Goal: Communication & Community: Ask a question

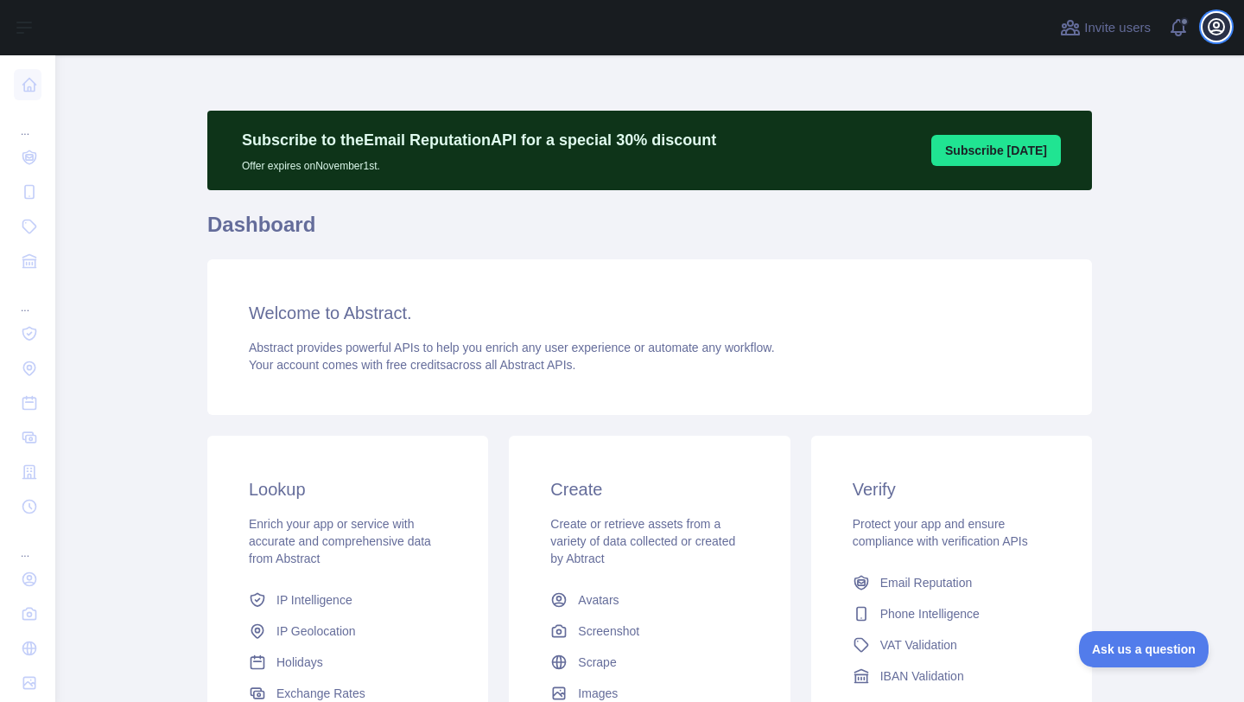
click at [1220, 32] on icon "button" at bounding box center [1217, 27] width 16 height 16
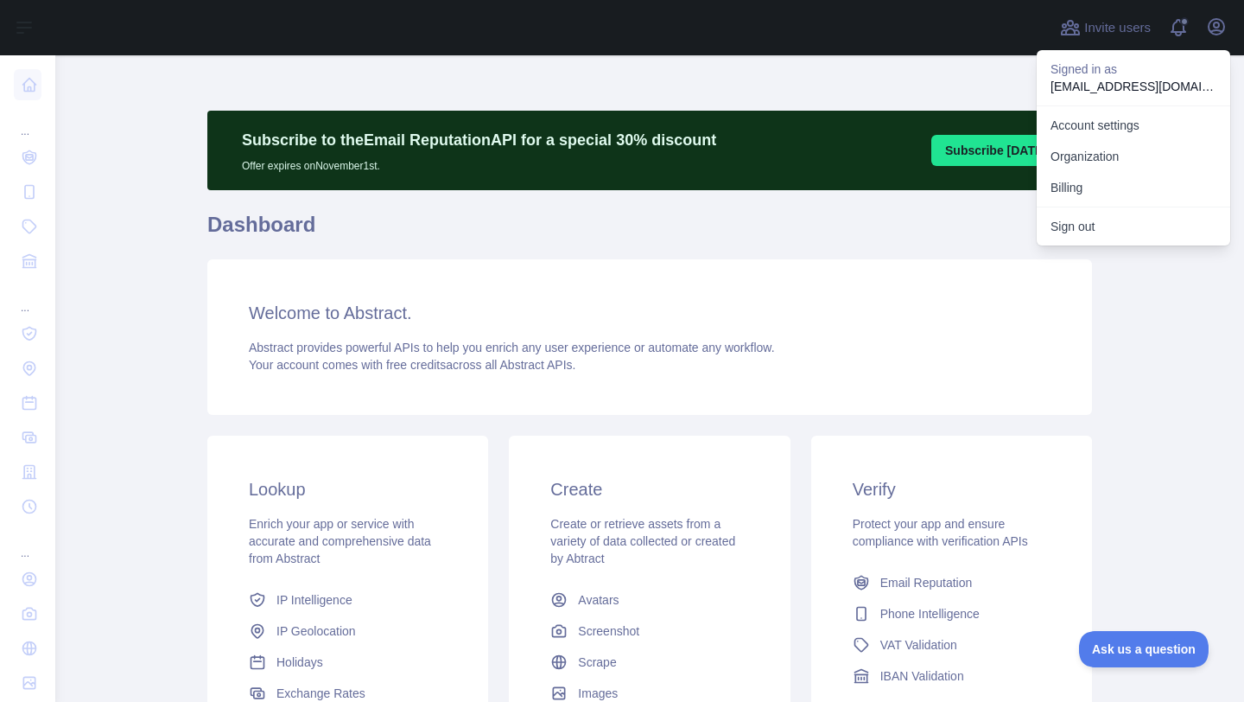
click at [946, 73] on div "Subscribe to the Email Reputation API for a special 30 % discount Offer expires…" at bounding box center [649, 497] width 885 height 885
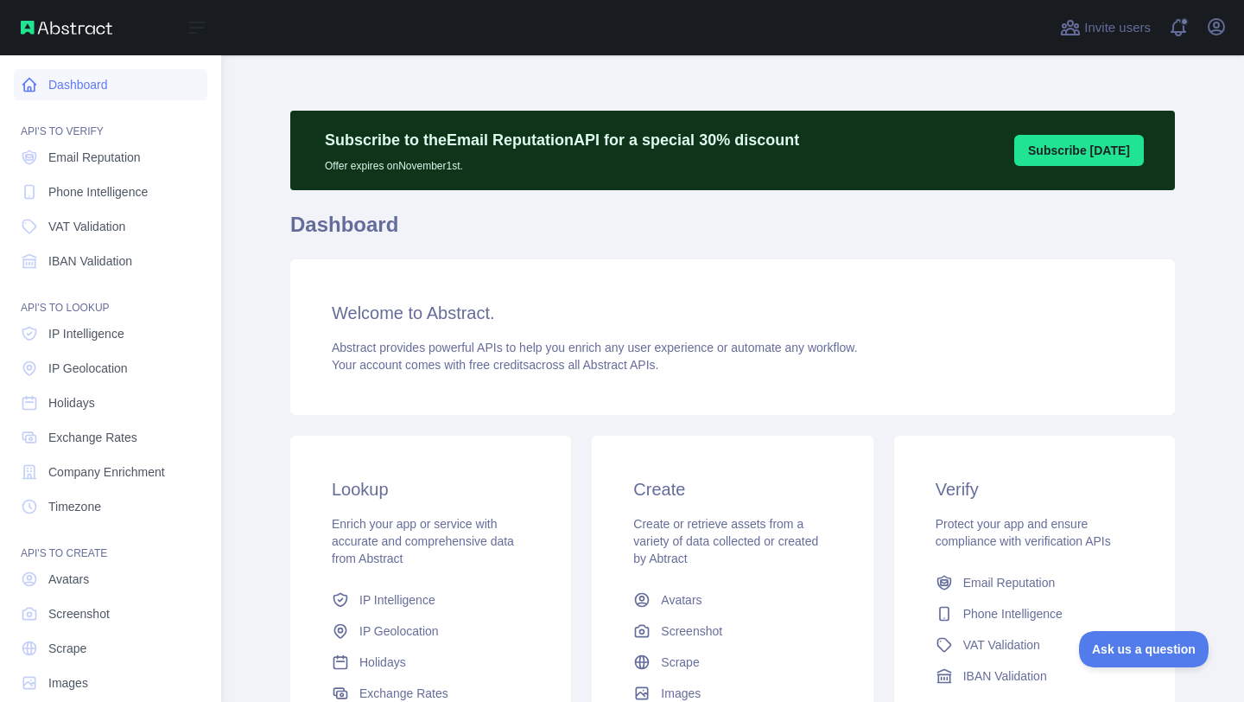
click at [48, 90] on link "Dashboard" at bounding box center [111, 84] width 194 height 31
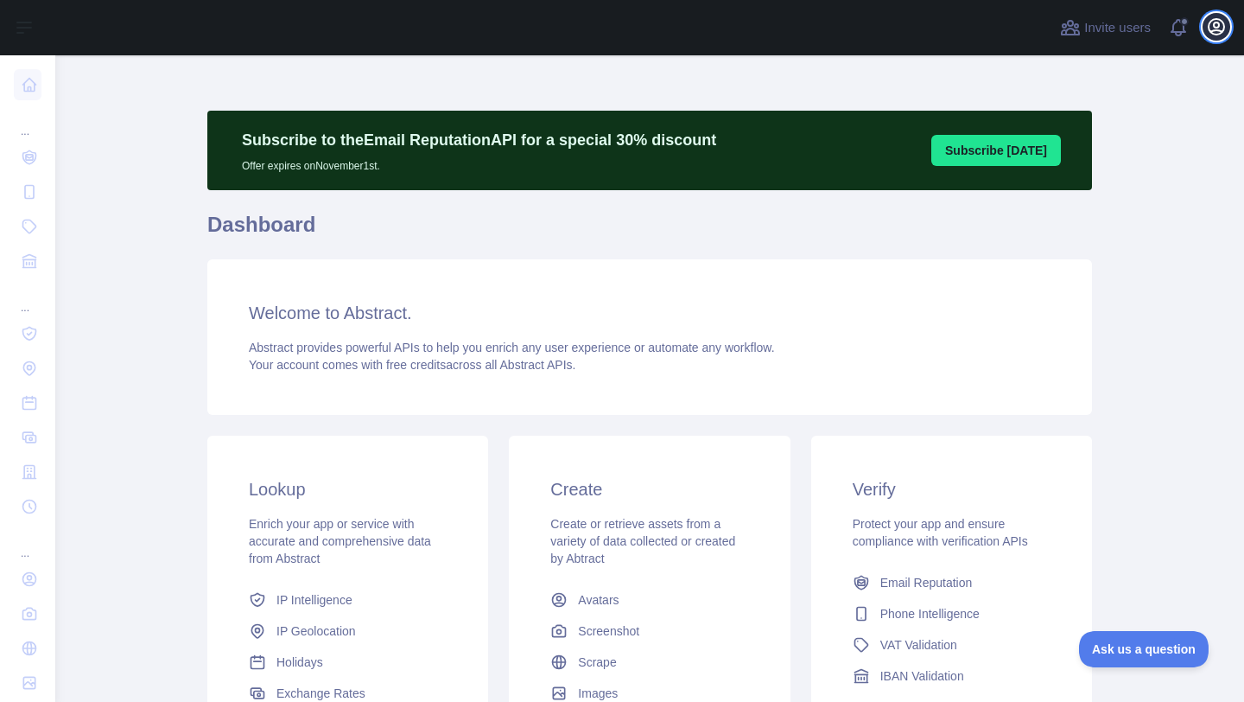
click at [1211, 31] on icon "button" at bounding box center [1217, 27] width 16 height 16
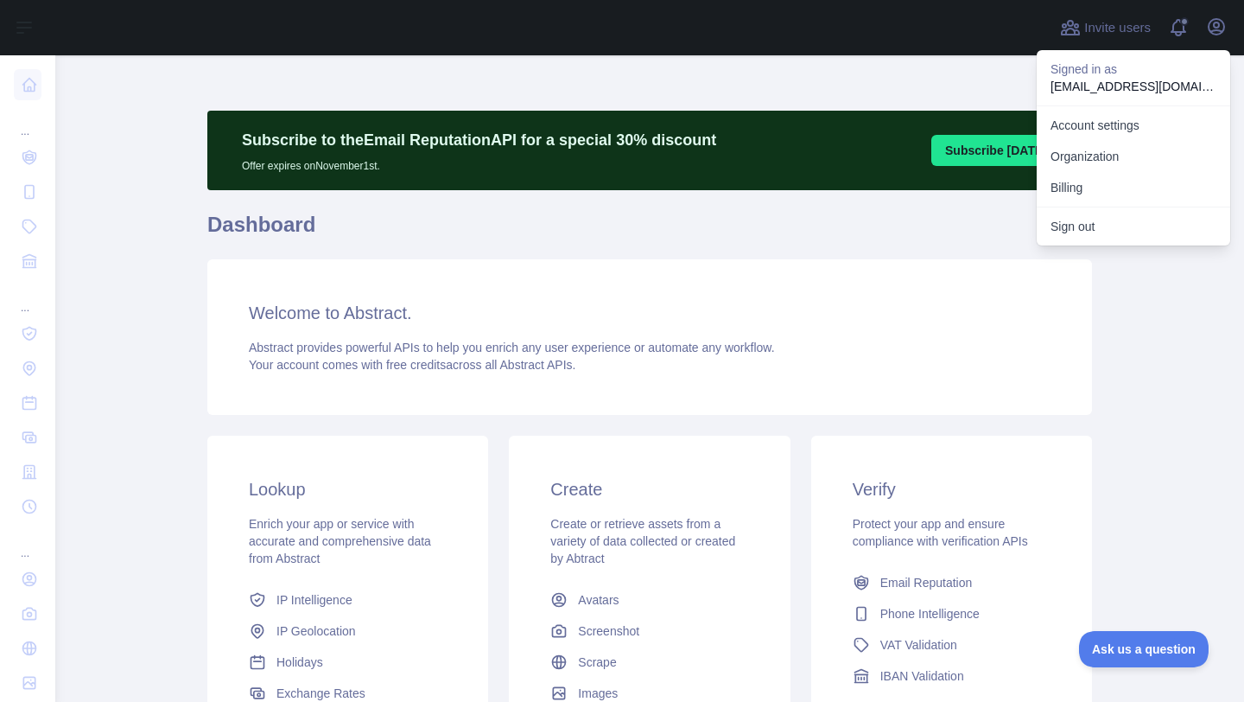
click at [982, 74] on div "Subscribe to the Email Reputation API for a special 30 % discount Offer expires…" at bounding box center [649, 497] width 885 height 885
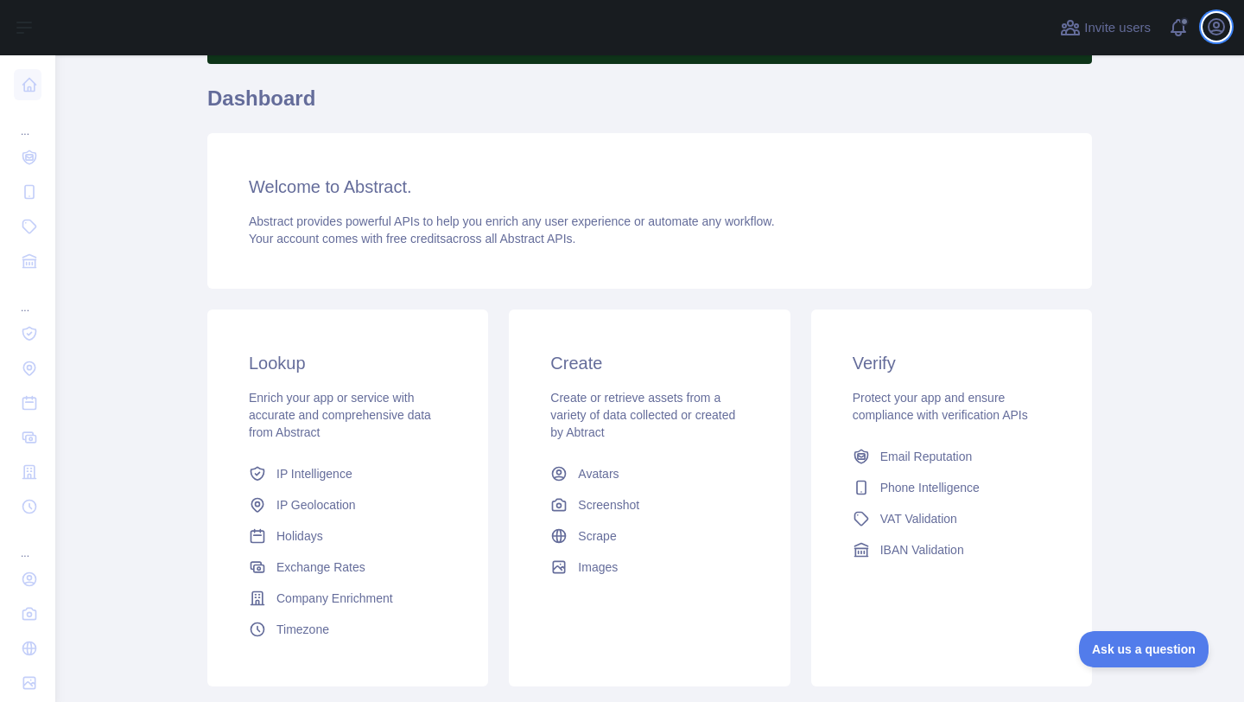
scroll to position [161, 0]
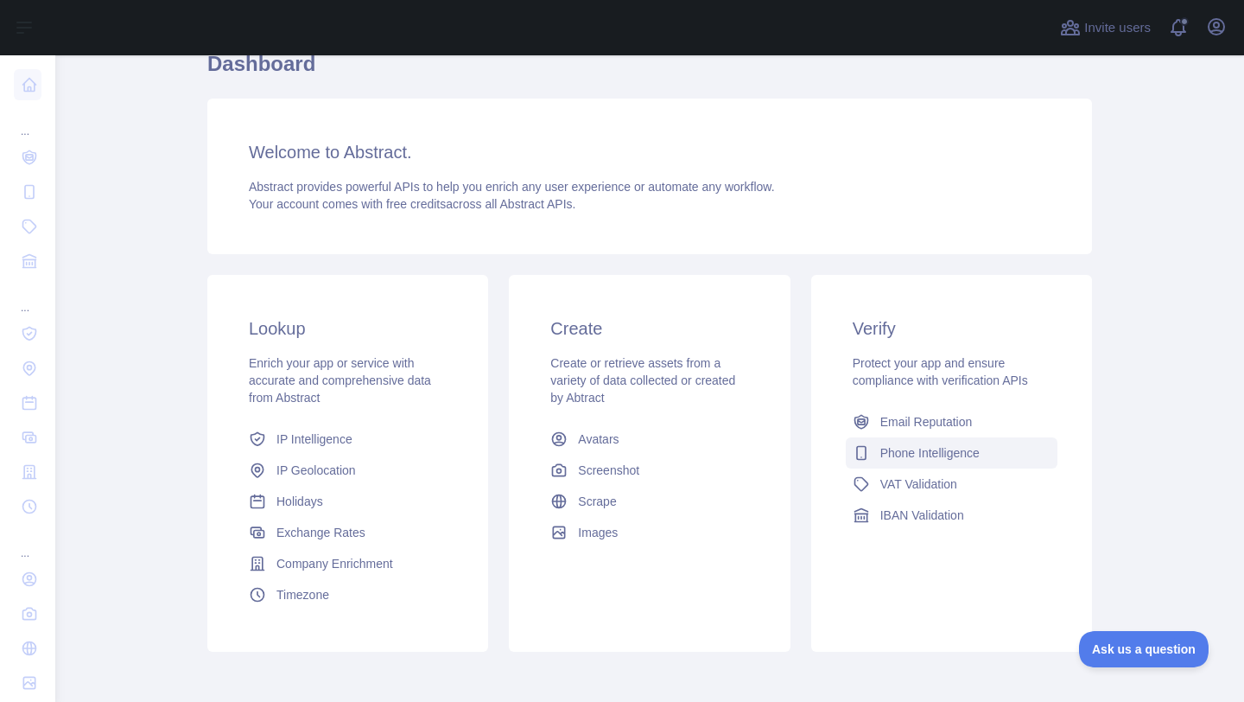
click at [910, 444] on span "Phone Intelligence" at bounding box center [930, 452] width 99 height 17
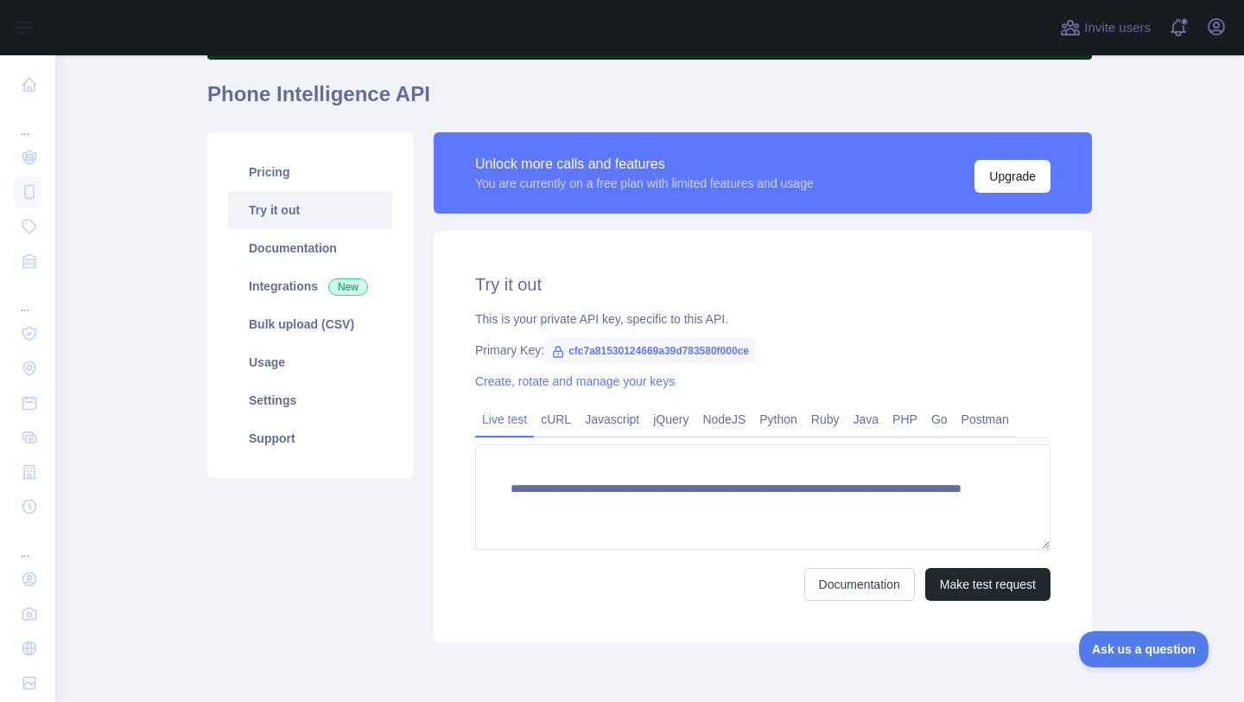
scroll to position [199, 0]
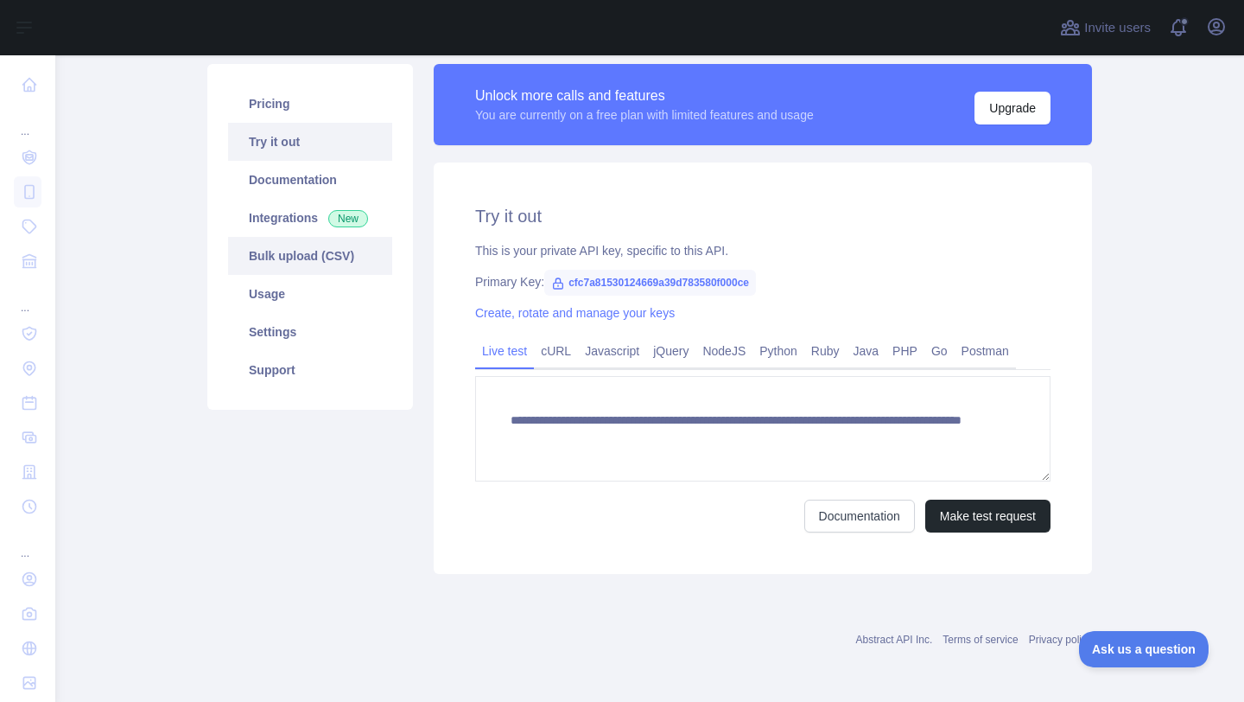
click at [291, 262] on link "Bulk upload (CSV)" at bounding box center [310, 256] width 164 height 38
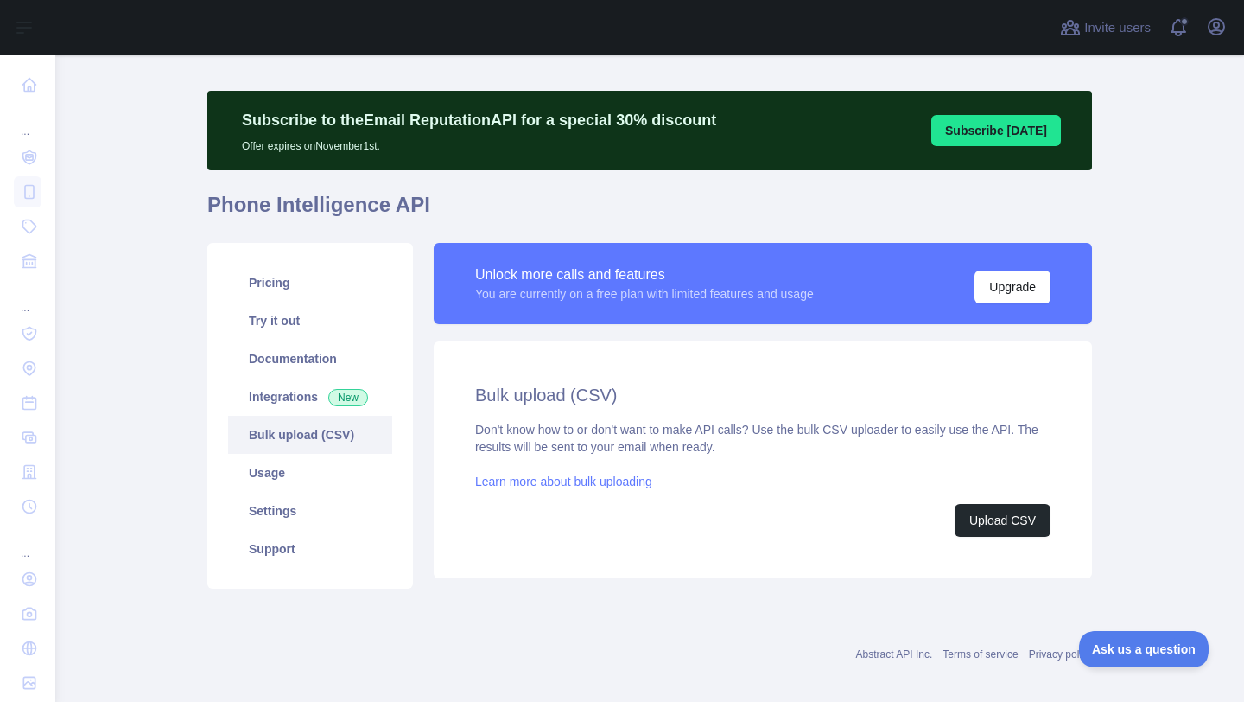
scroll to position [16, 0]
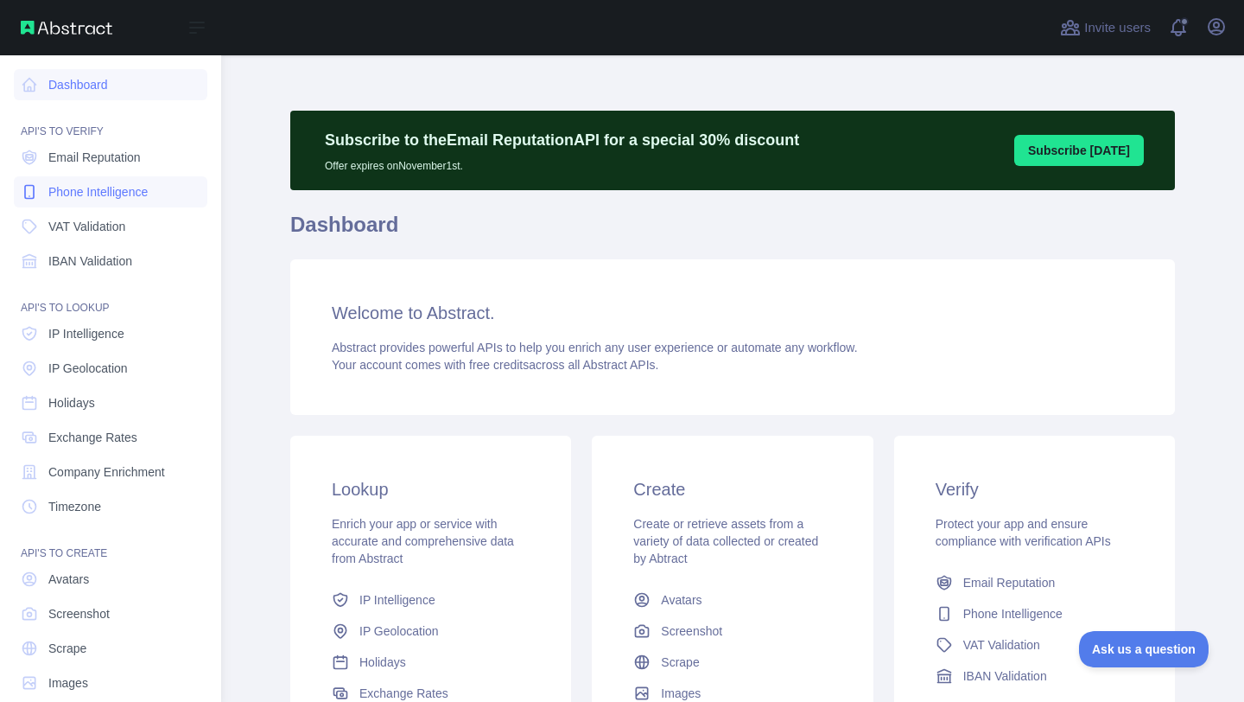
click at [75, 200] on link "Phone Intelligence" at bounding box center [111, 191] width 194 height 31
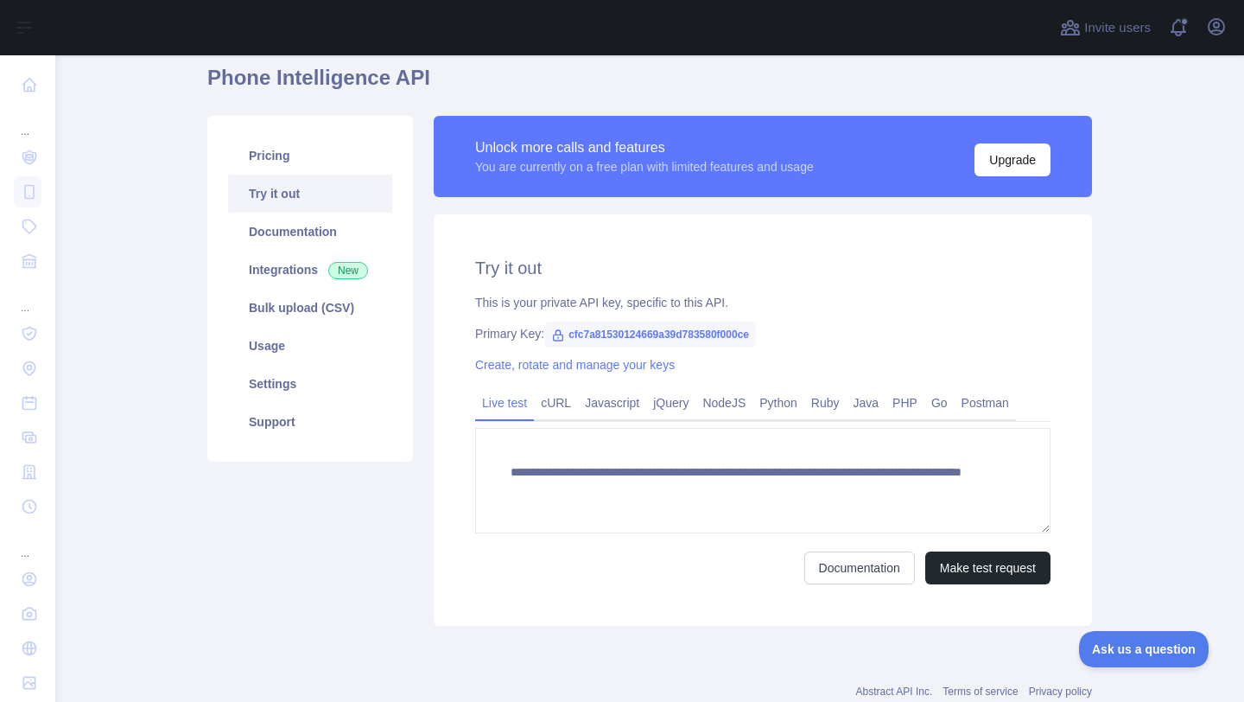
scroll to position [199, 0]
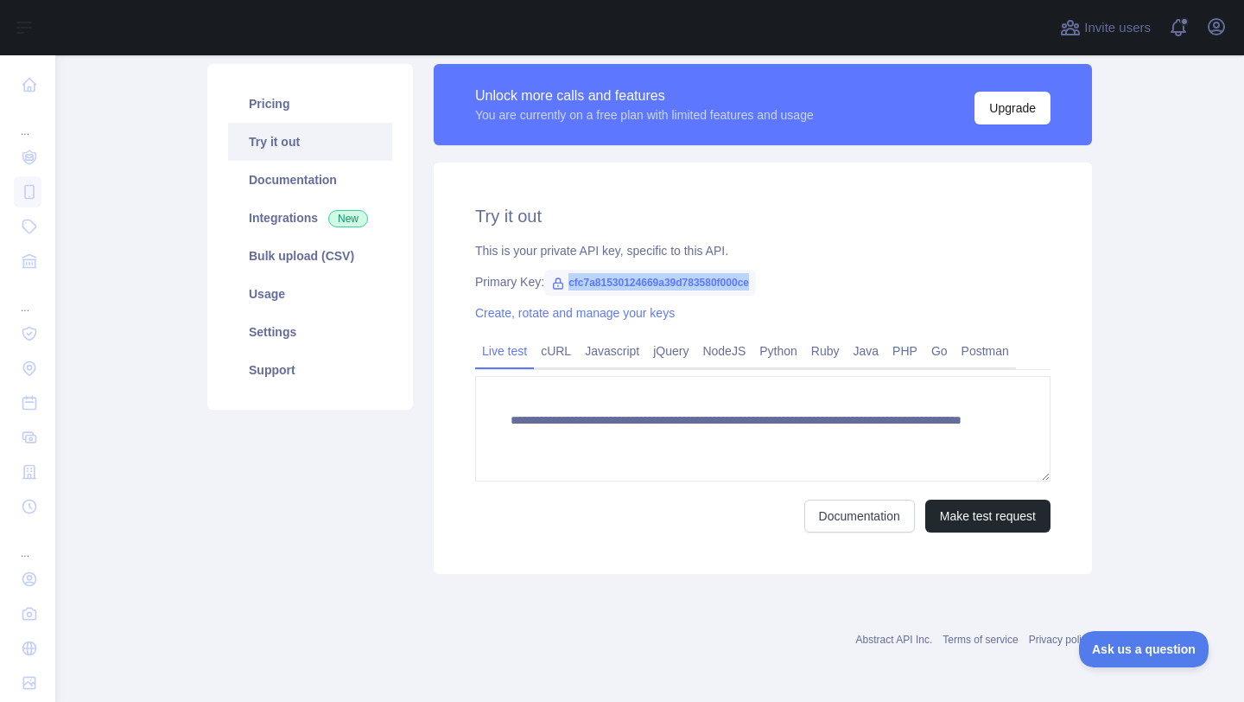
drag, startPoint x: 569, startPoint y: 283, endPoint x: 796, endPoint y: 292, distance: 226.6
click at [797, 292] on div "**********" at bounding box center [763, 367] width 658 height 411
copy span "cfc7a81530124669a39d783580f000ce"
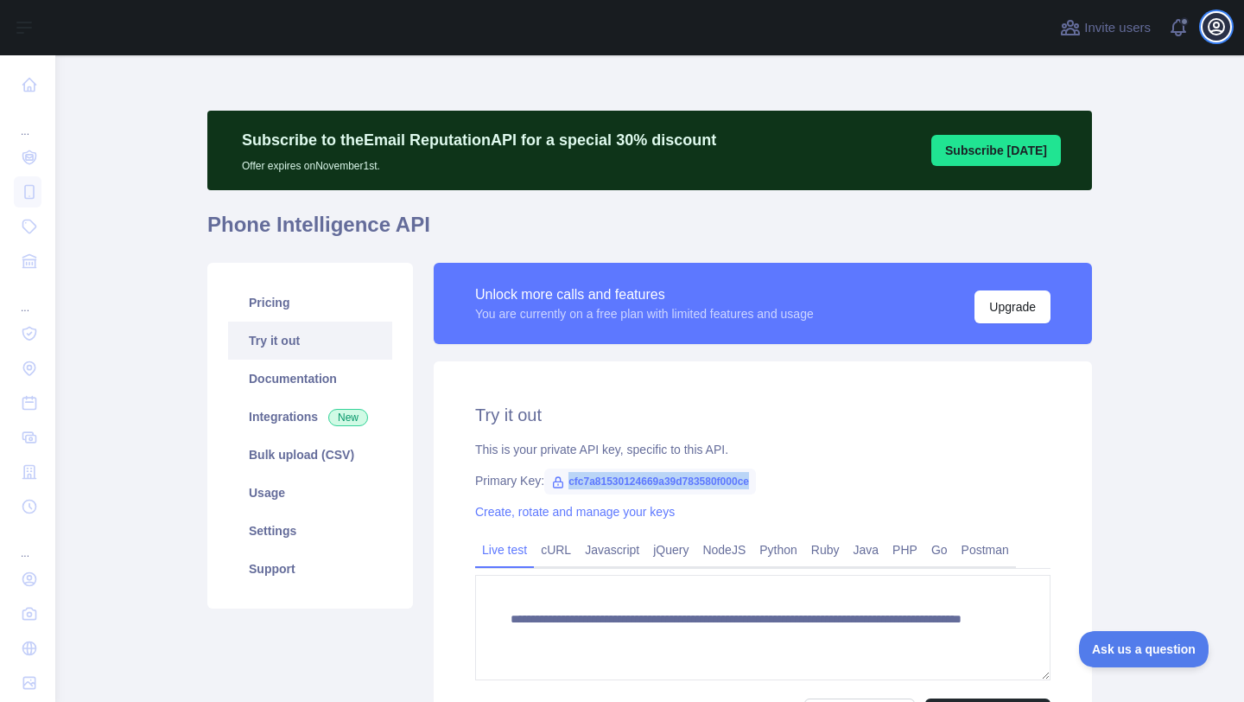
click at [1218, 19] on icon "button" at bounding box center [1217, 27] width 16 height 16
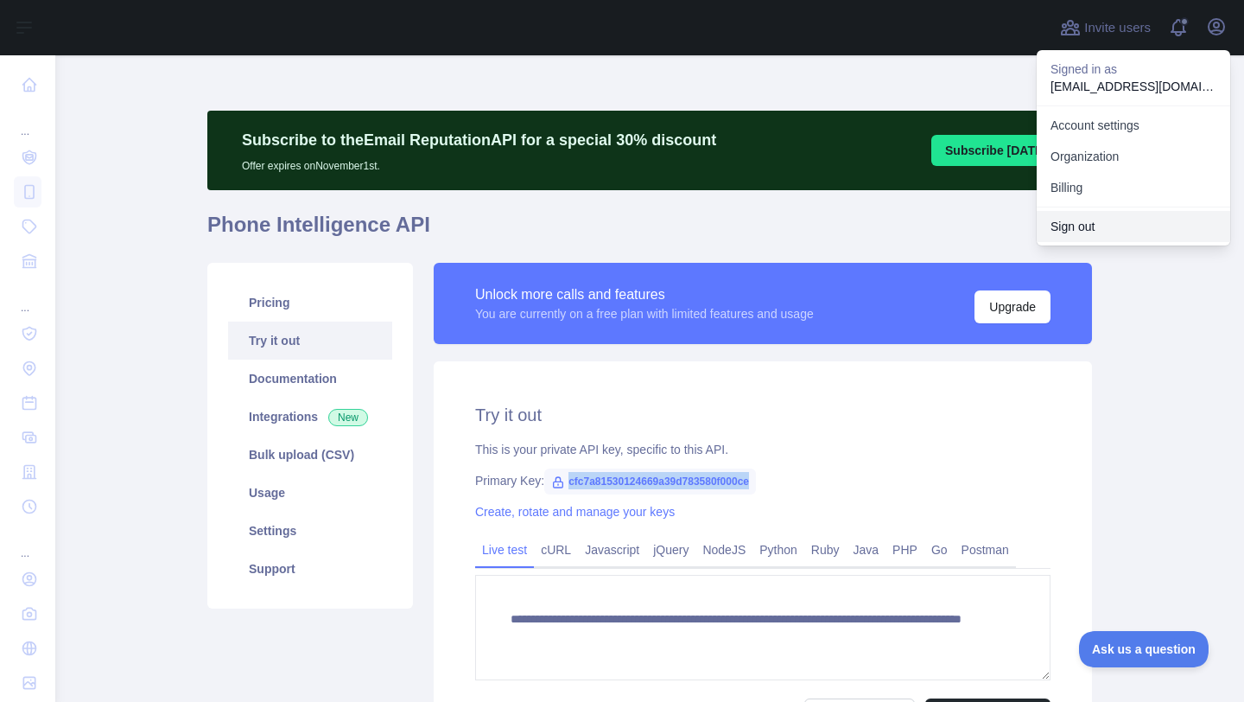
click at [1075, 226] on button "Sign out" at bounding box center [1134, 226] width 194 height 31
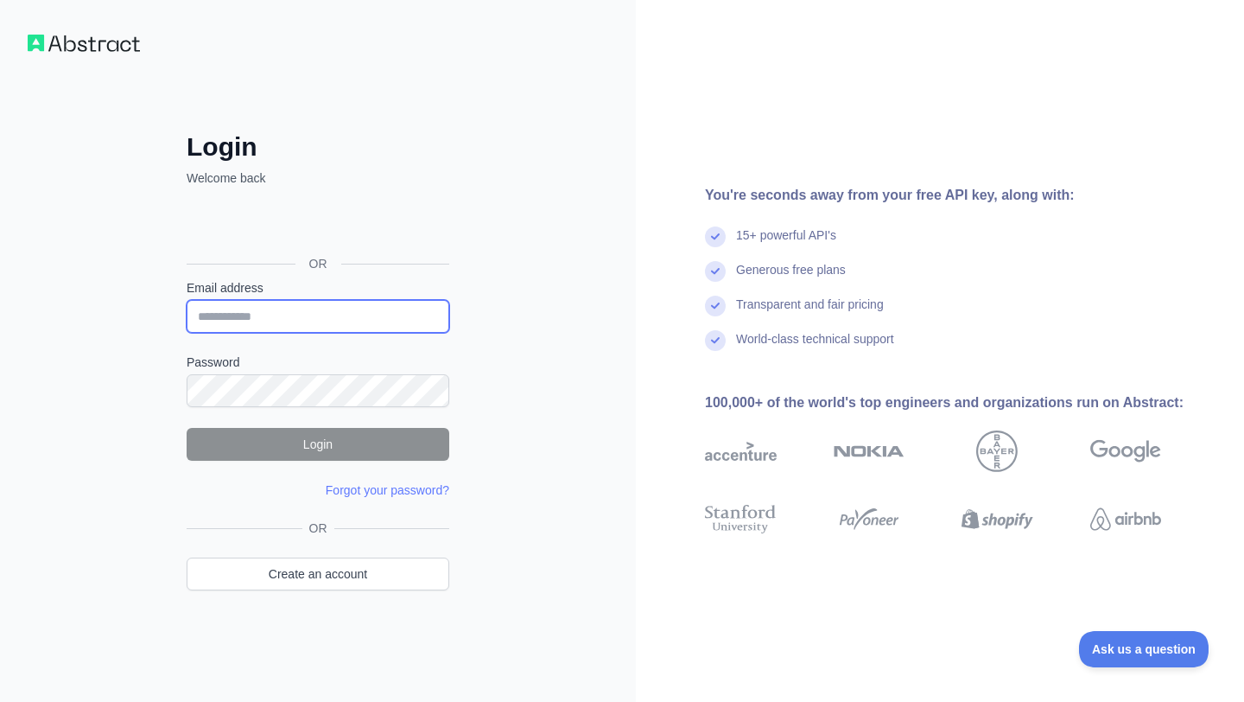
click at [209, 301] on input "Email address" at bounding box center [318, 316] width 263 height 33
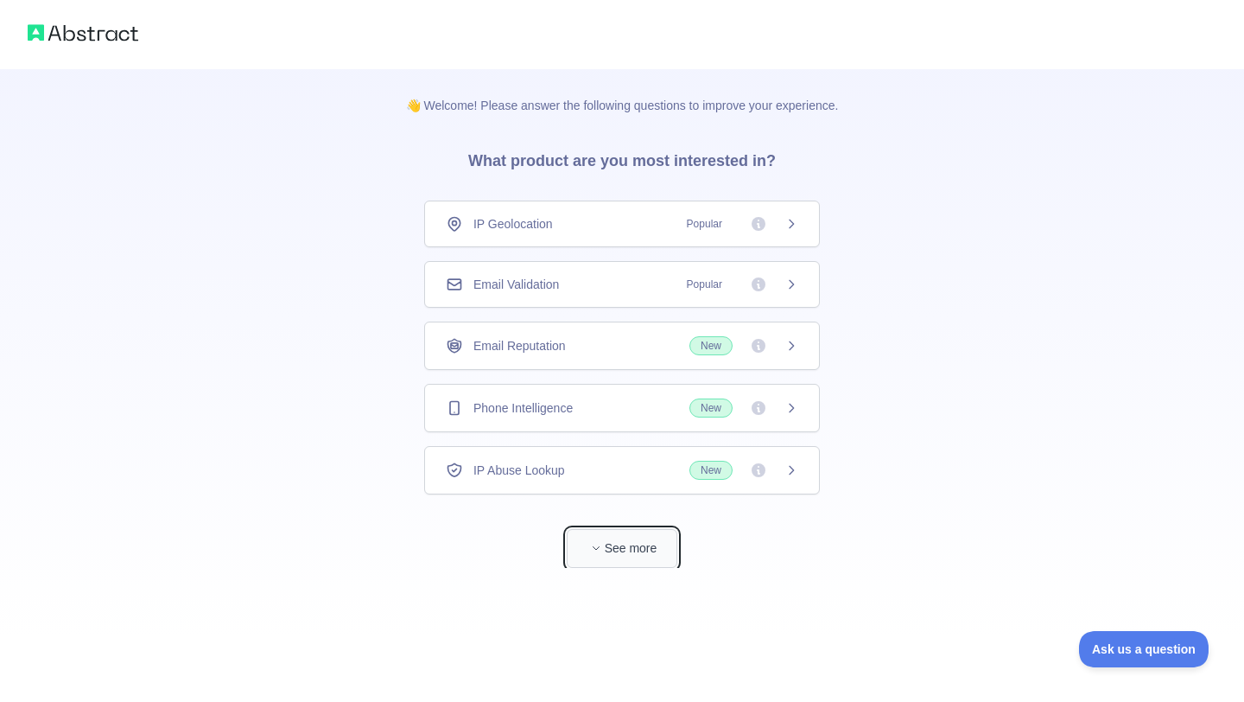
click at [612, 532] on button "See more" at bounding box center [622, 548] width 111 height 39
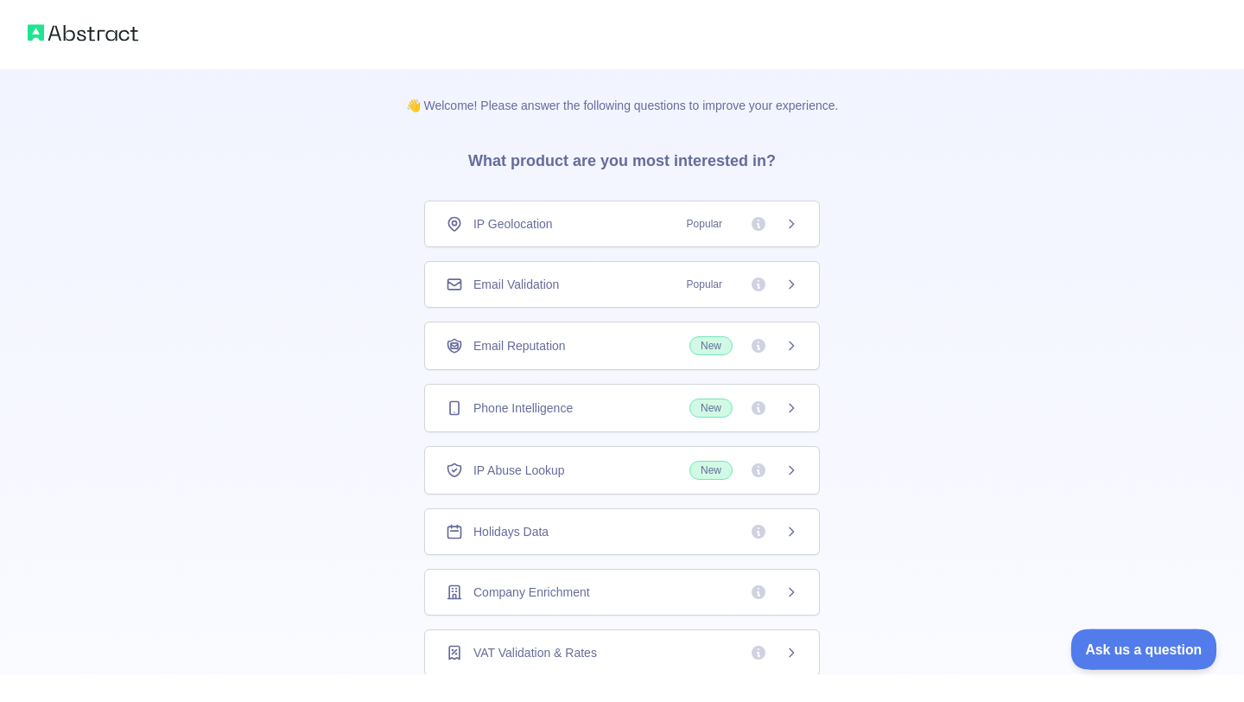
click at [1119, 640] on span "Ask us a question" at bounding box center [1136, 646] width 130 height 12
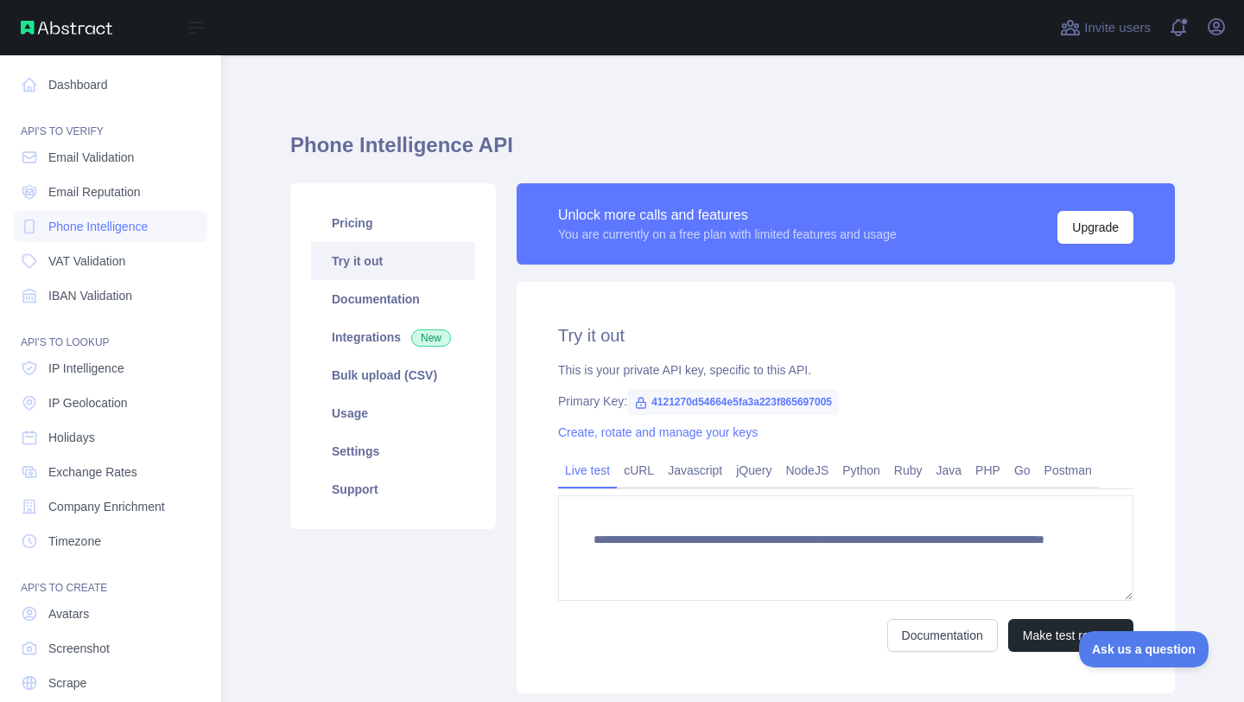
click at [107, 100] on nav "Dashboard API'S TO VERIFY Email Validation Email Reputation Phone Intelligence …" at bounding box center [111, 393] width 194 height 677
click at [108, 88] on link "Dashboard" at bounding box center [111, 84] width 194 height 31
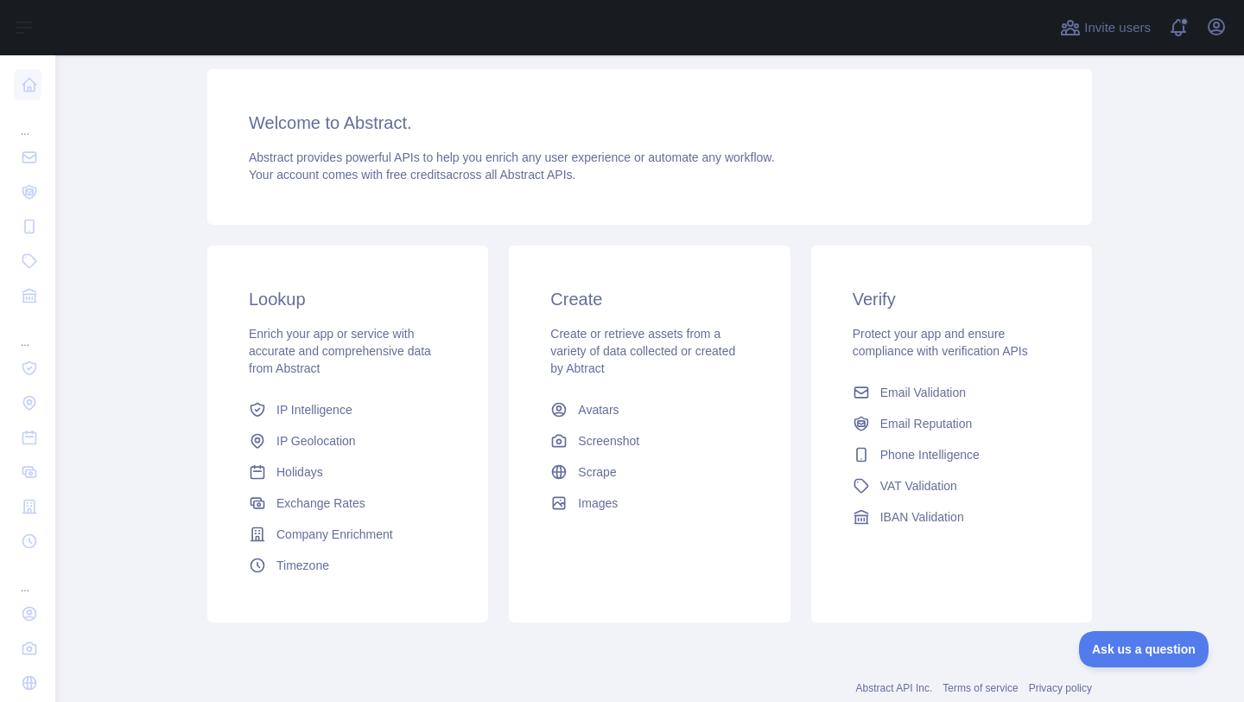
scroll to position [118, 0]
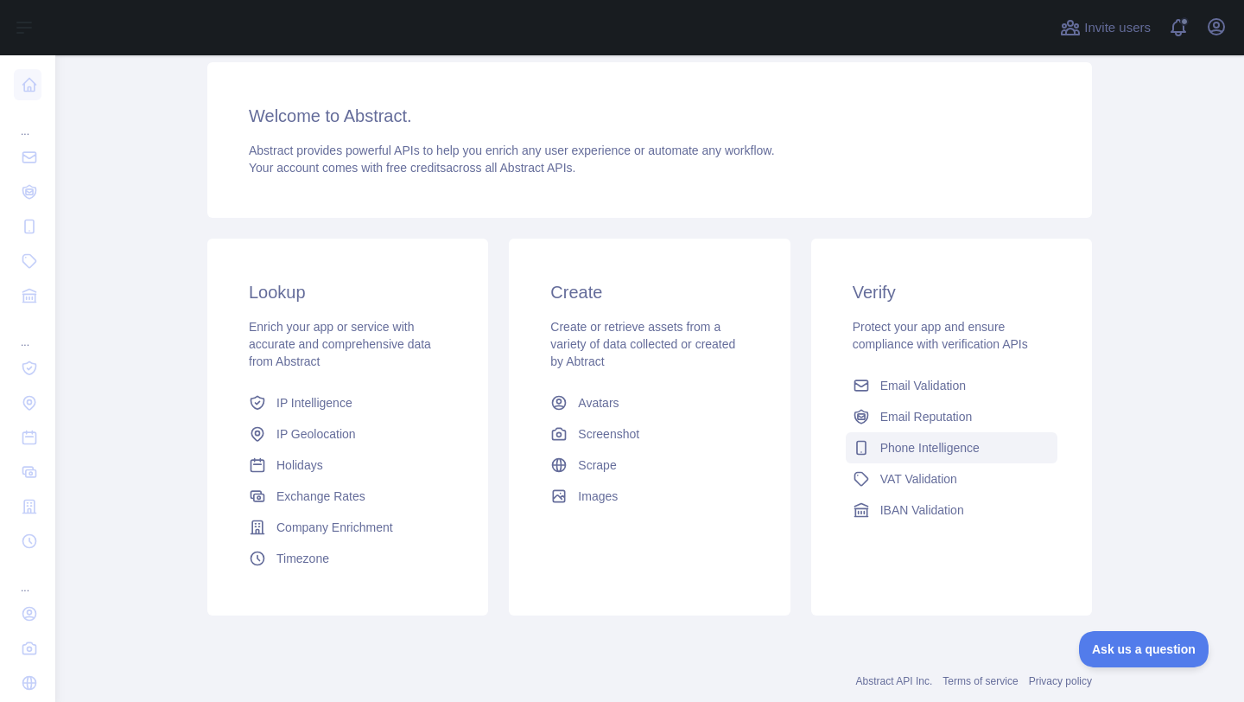
click at [897, 455] on span "Phone Intelligence" at bounding box center [930, 447] width 99 height 17
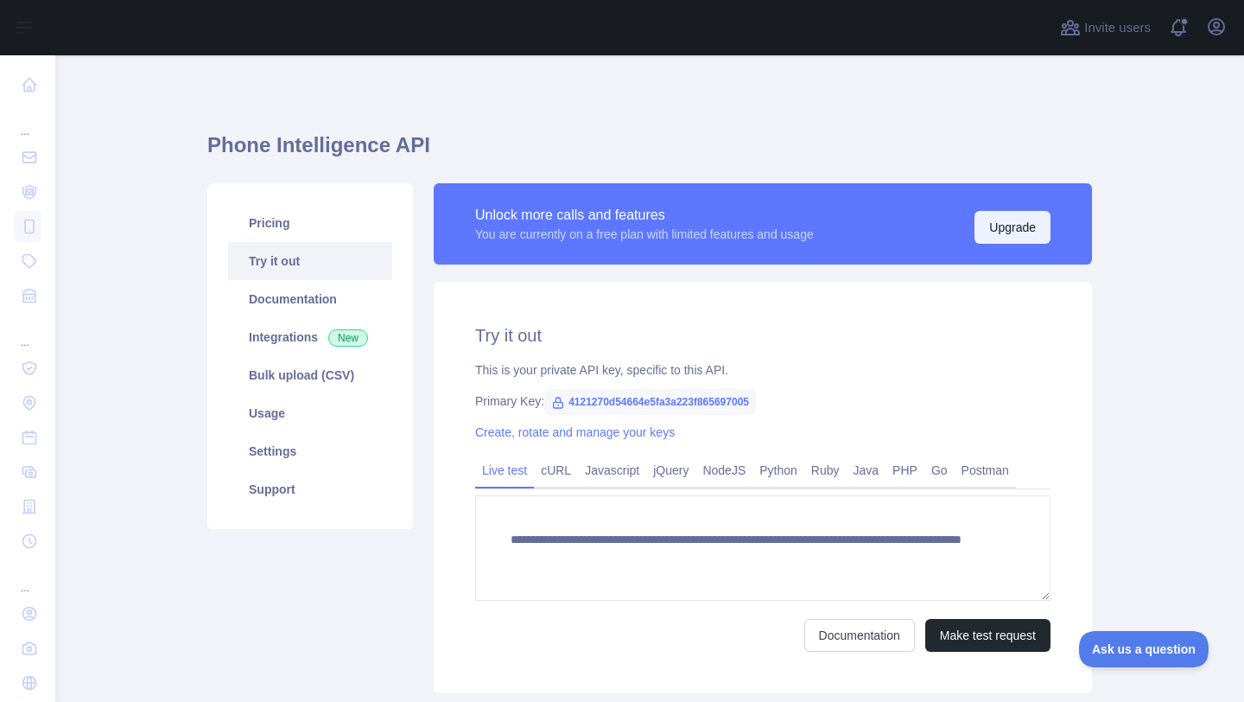
click at [998, 233] on button "Upgrade" at bounding box center [1013, 227] width 76 height 33
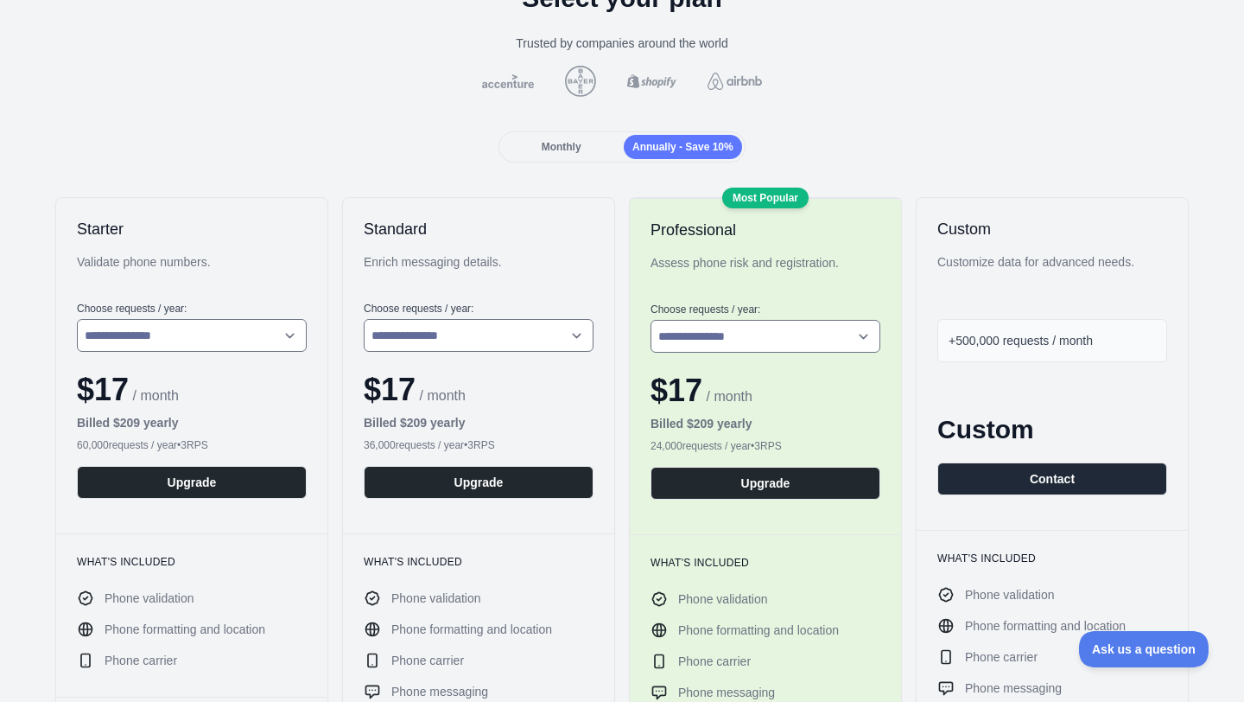
scroll to position [108, 0]
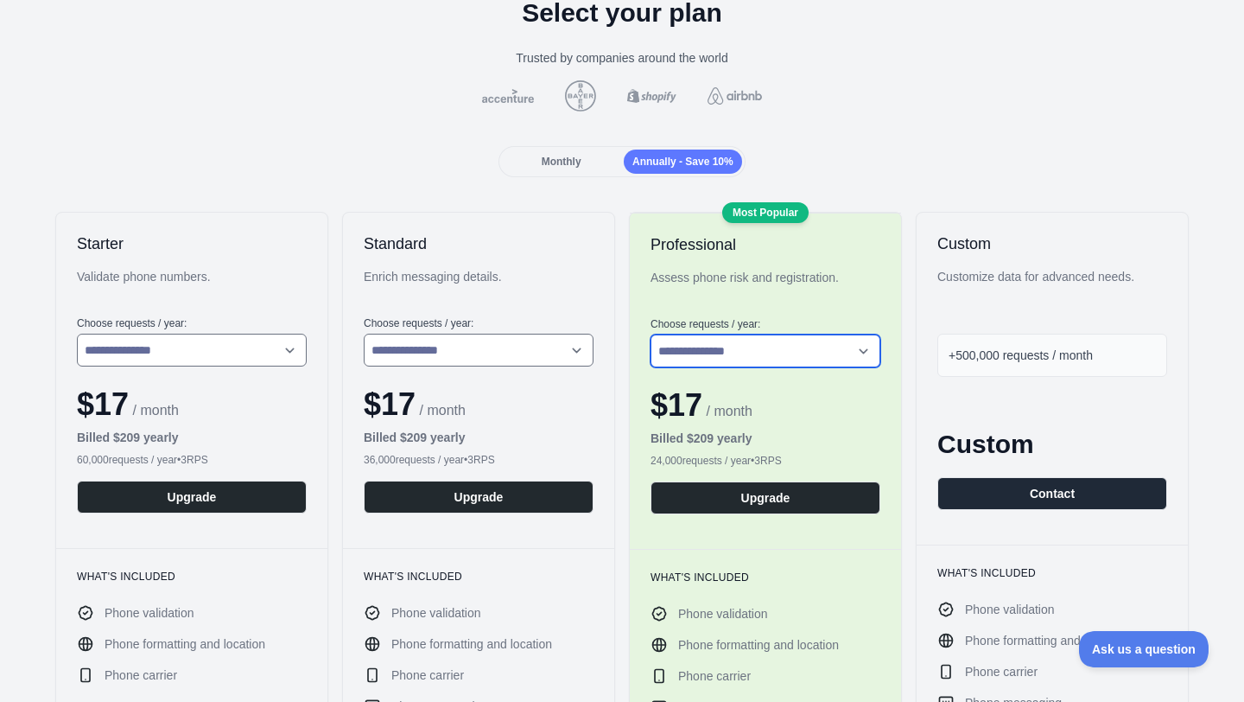
click at [816, 341] on select "**********" at bounding box center [766, 350] width 230 height 33
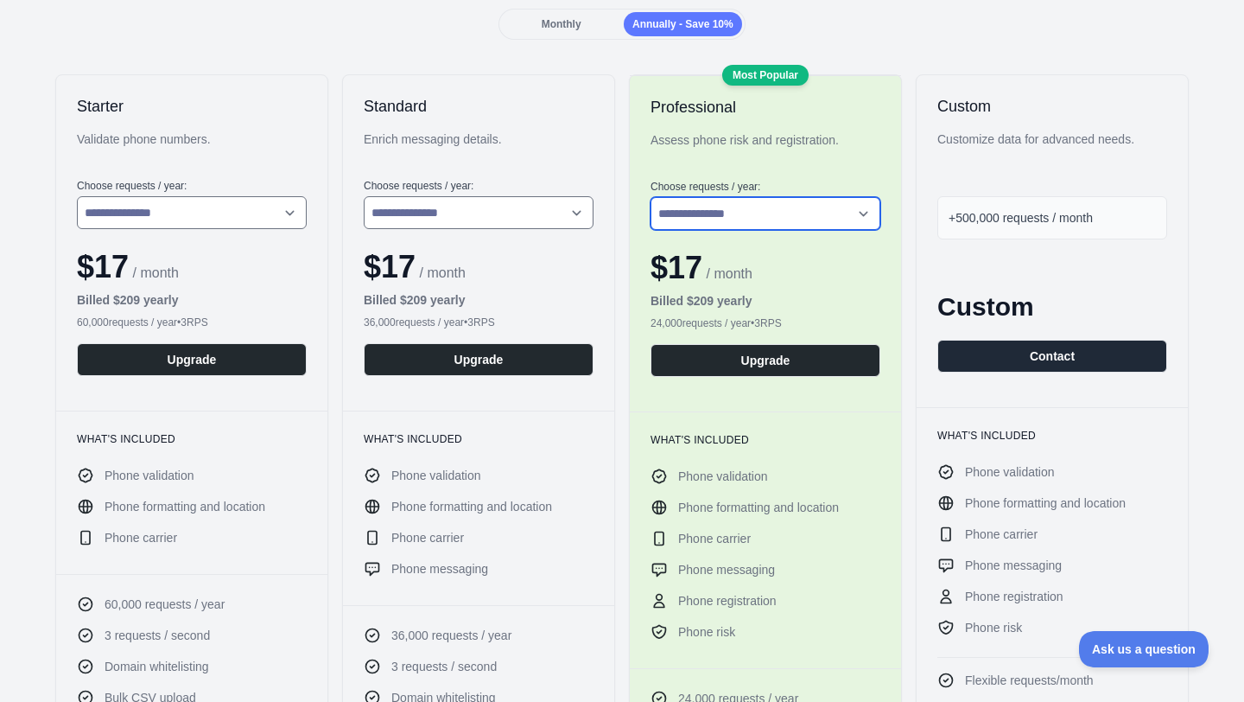
scroll to position [256, 0]
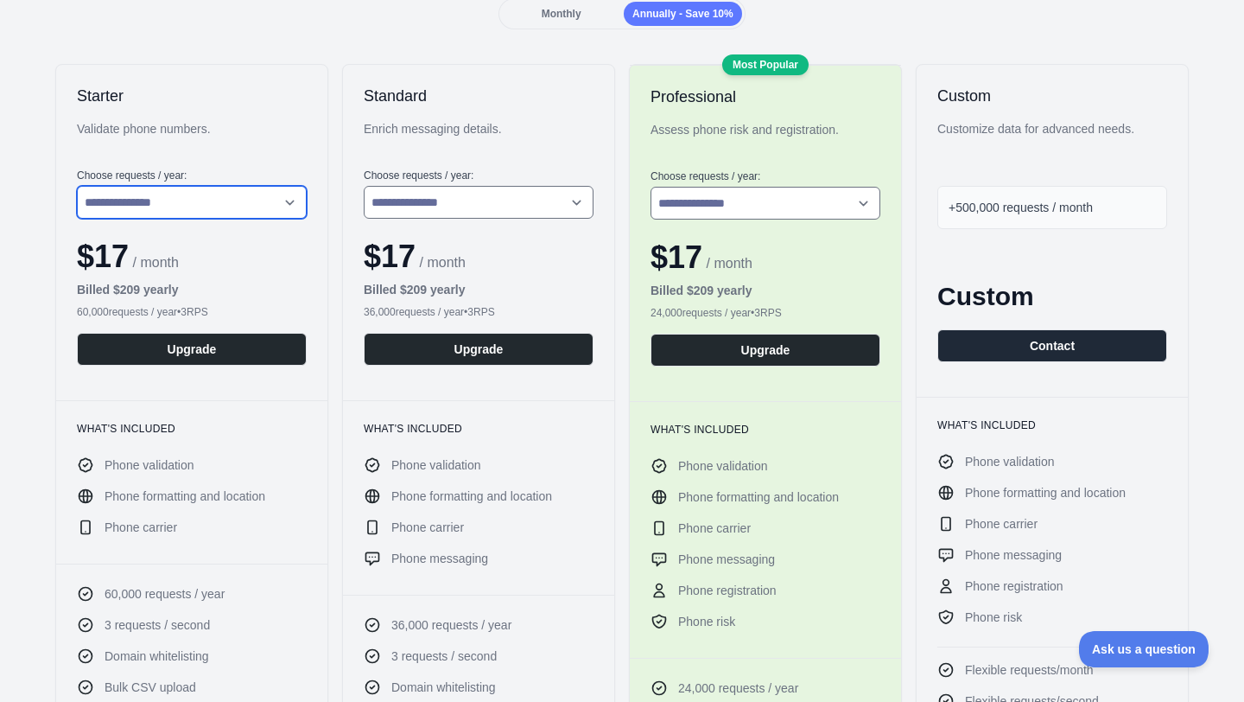
click at [209, 202] on select "**********" at bounding box center [192, 202] width 230 height 33
click at [77, 186] on select "**********" at bounding box center [192, 202] width 230 height 33
click at [107, 162] on div "**********" at bounding box center [191, 232] width 271 height 335
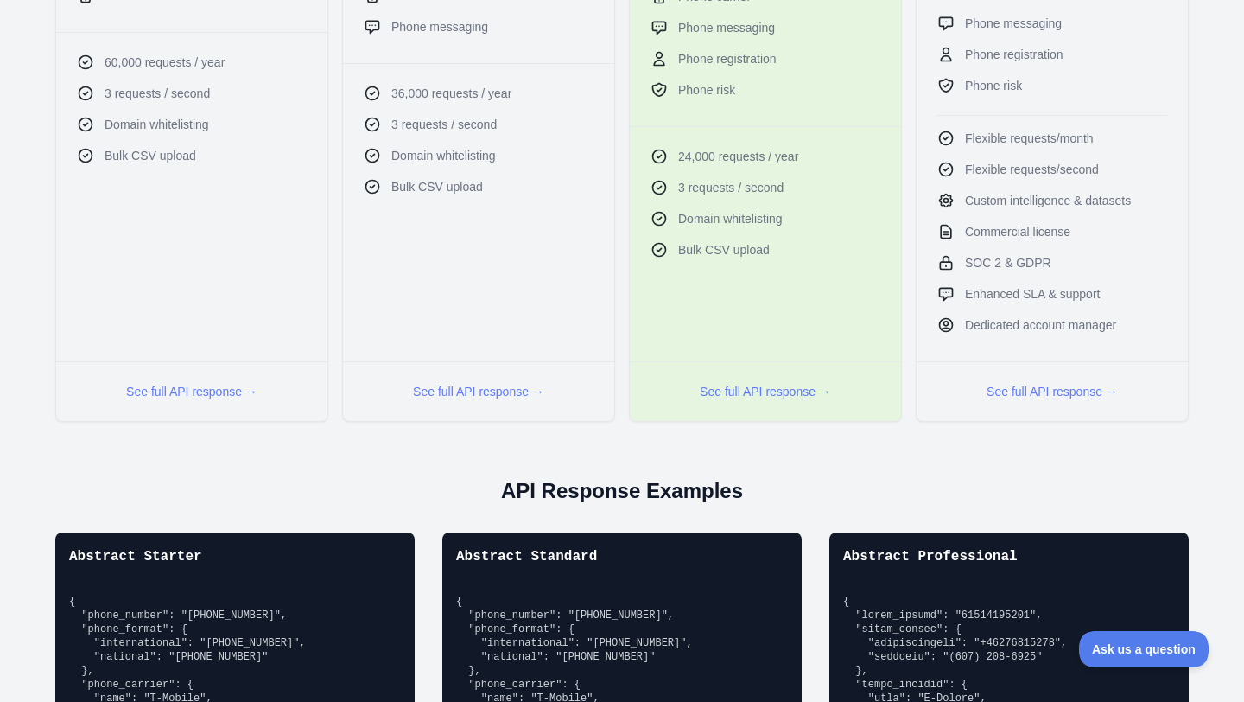
scroll to position [819, 0]
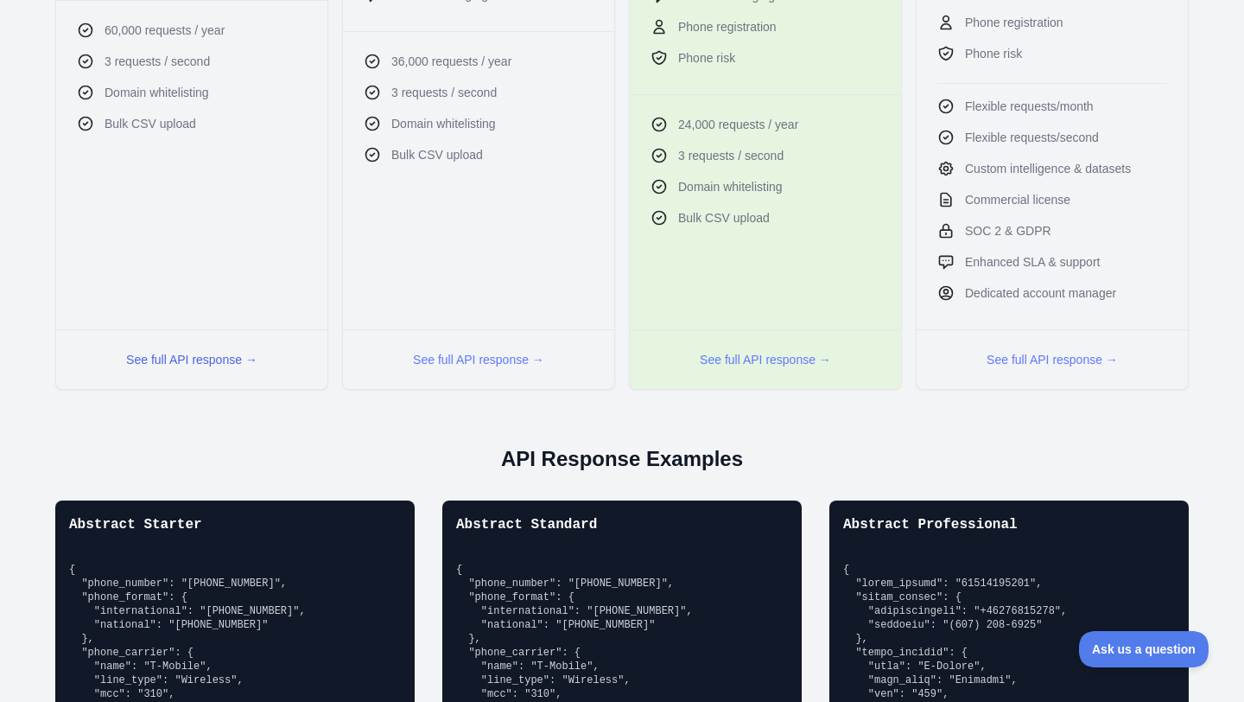
click at [226, 359] on button "See full API response →" at bounding box center [191, 359] width 131 height 17
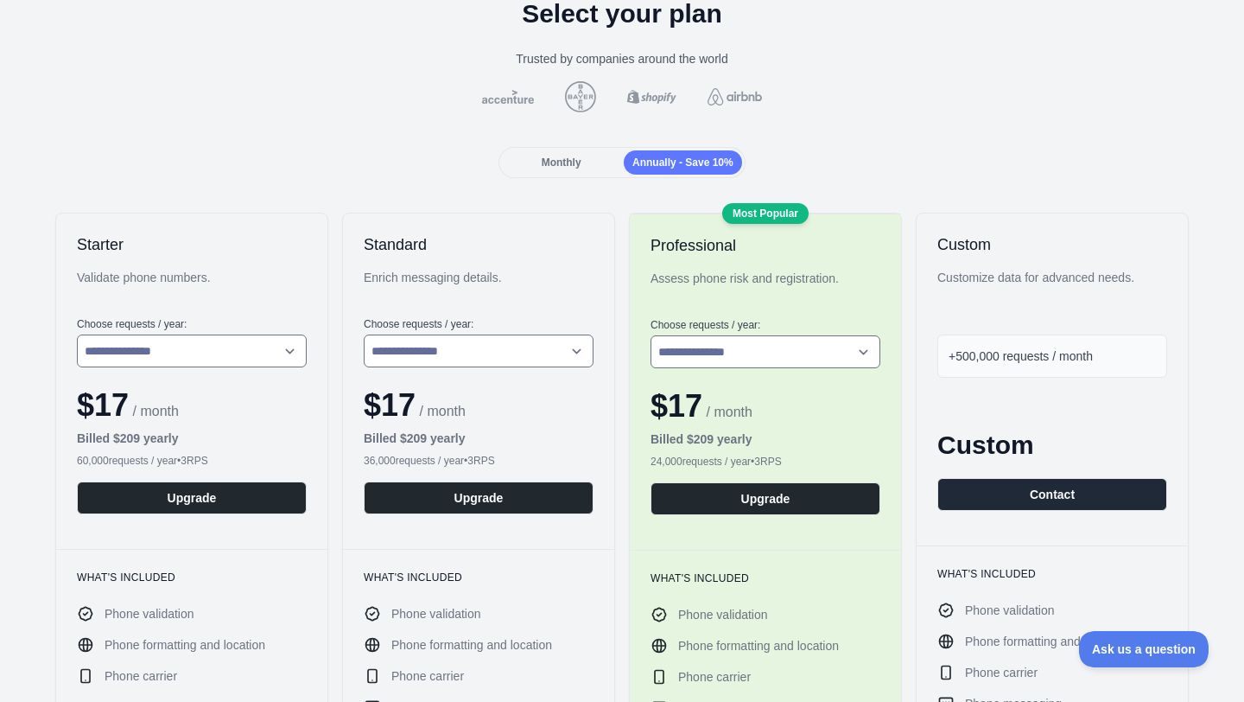
scroll to position [0, 0]
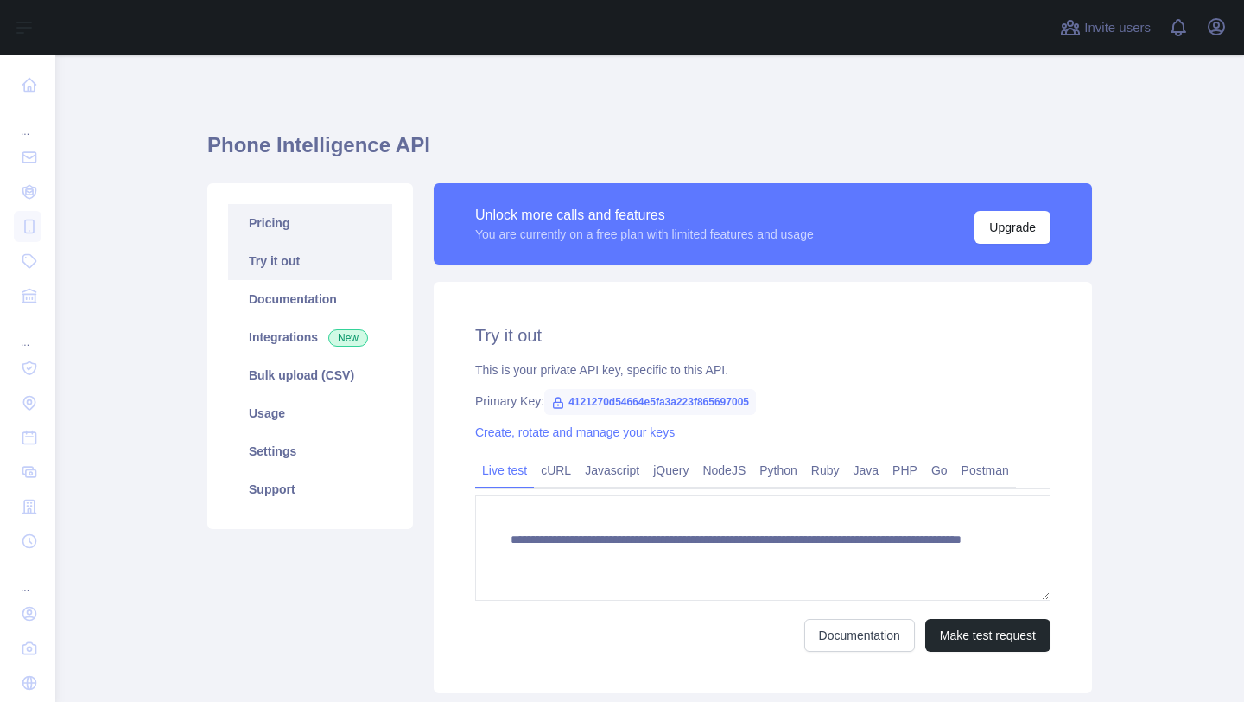
click at [350, 214] on link "Pricing" at bounding box center [310, 223] width 164 height 38
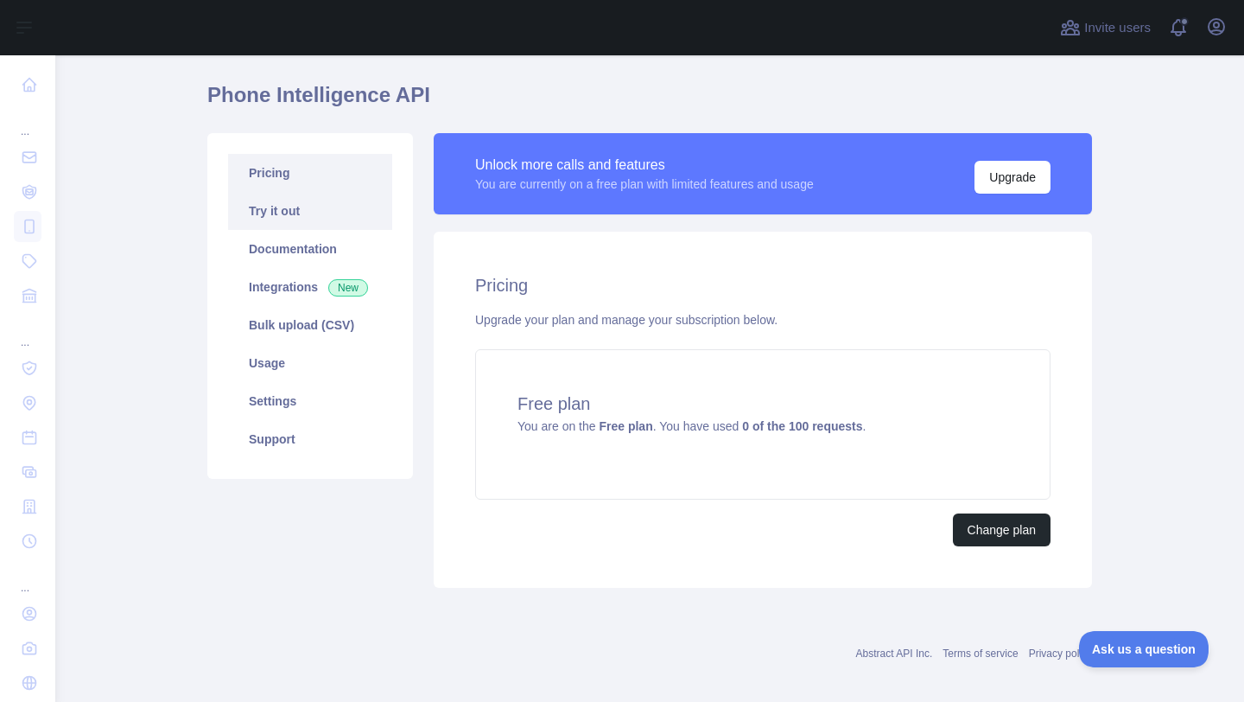
scroll to position [64, 0]
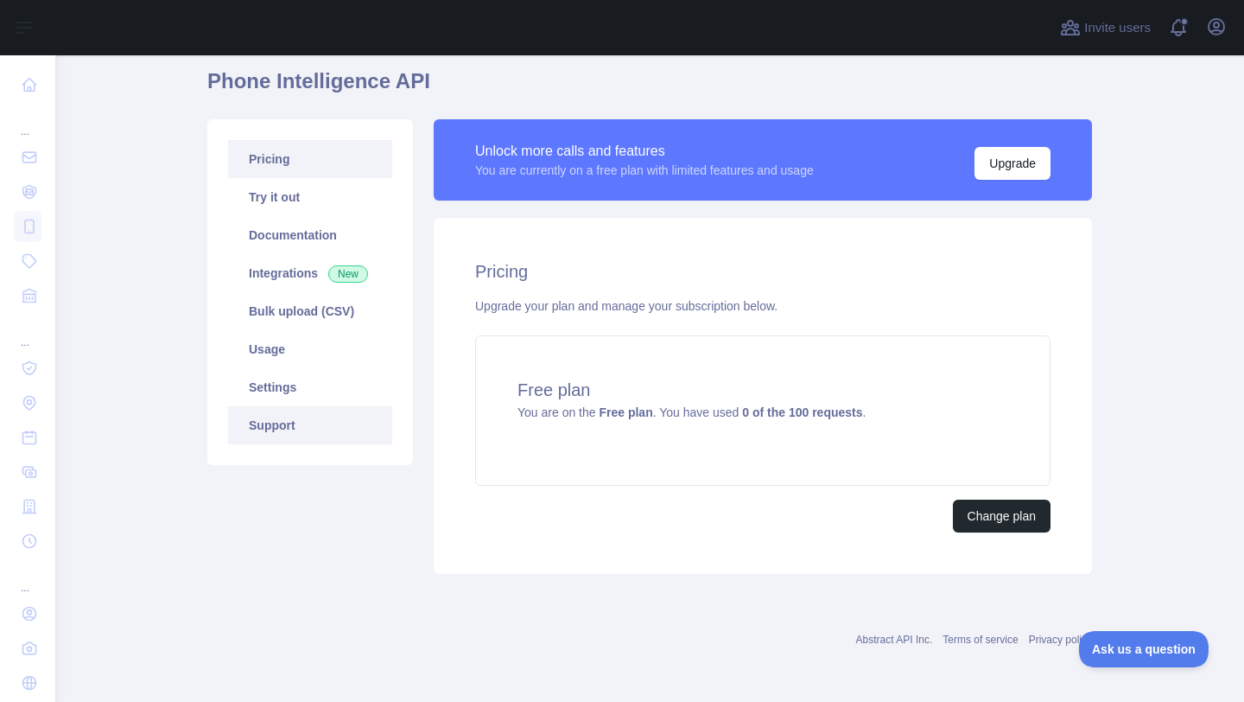
click at [273, 416] on link "Support" at bounding box center [310, 425] width 164 height 38
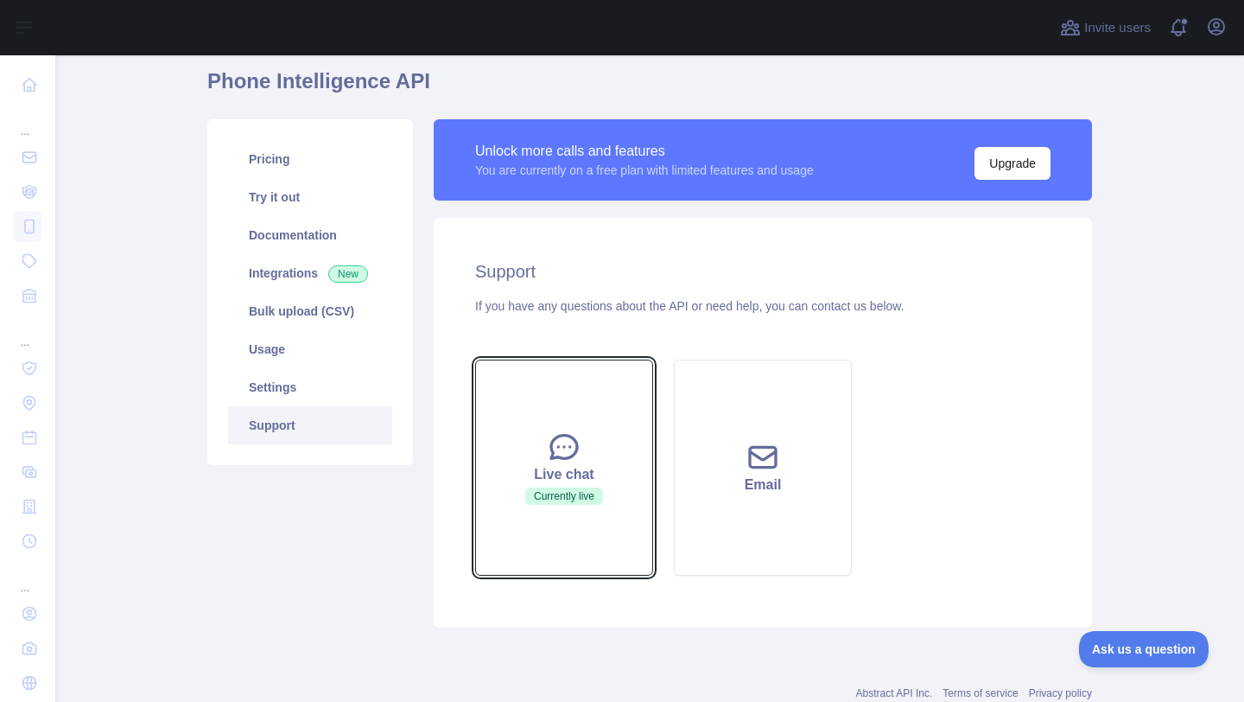
click at [608, 413] on button "Live chat Currently live" at bounding box center [564, 467] width 178 height 216
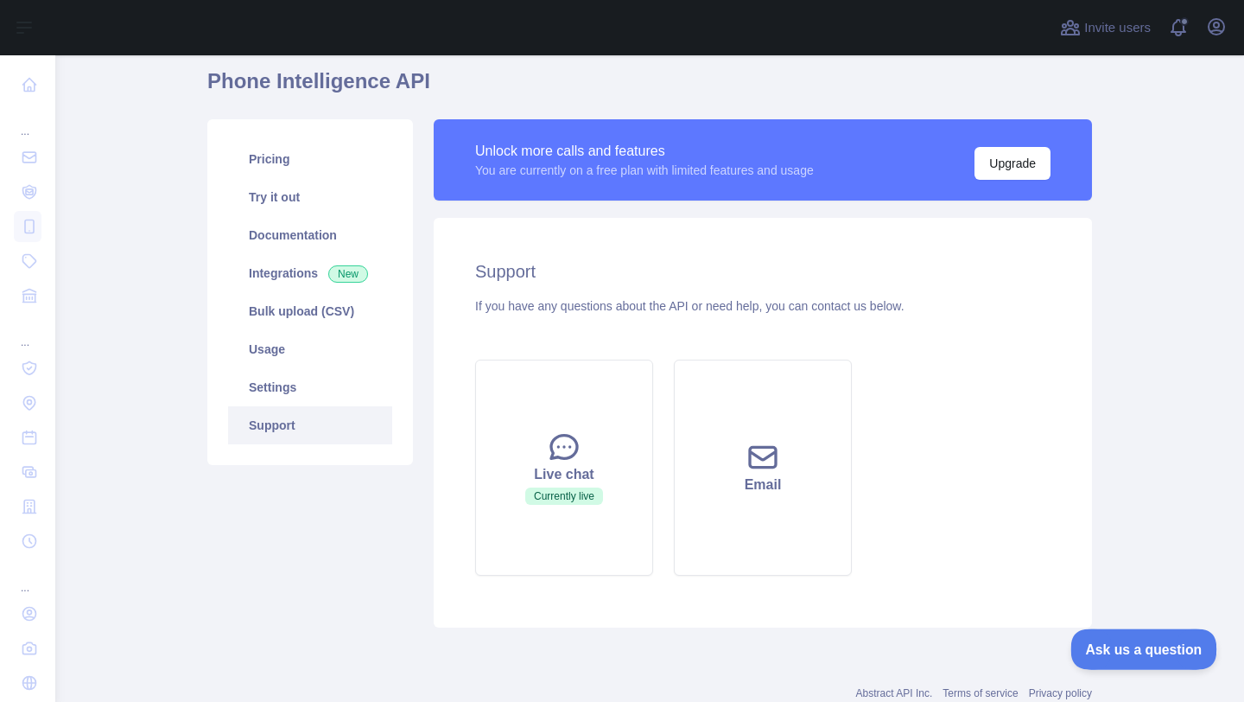
click at [1122, 639] on button "Ask us a question" at bounding box center [1136, 646] width 130 height 36
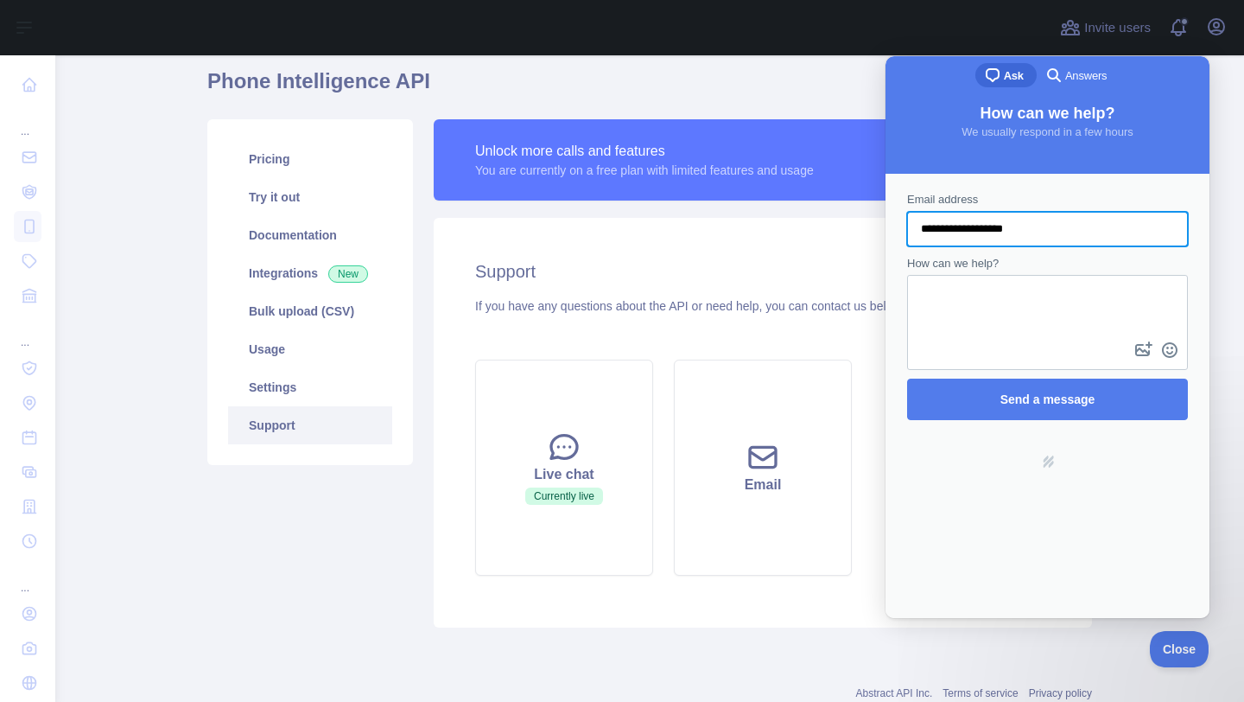
type input "**********"
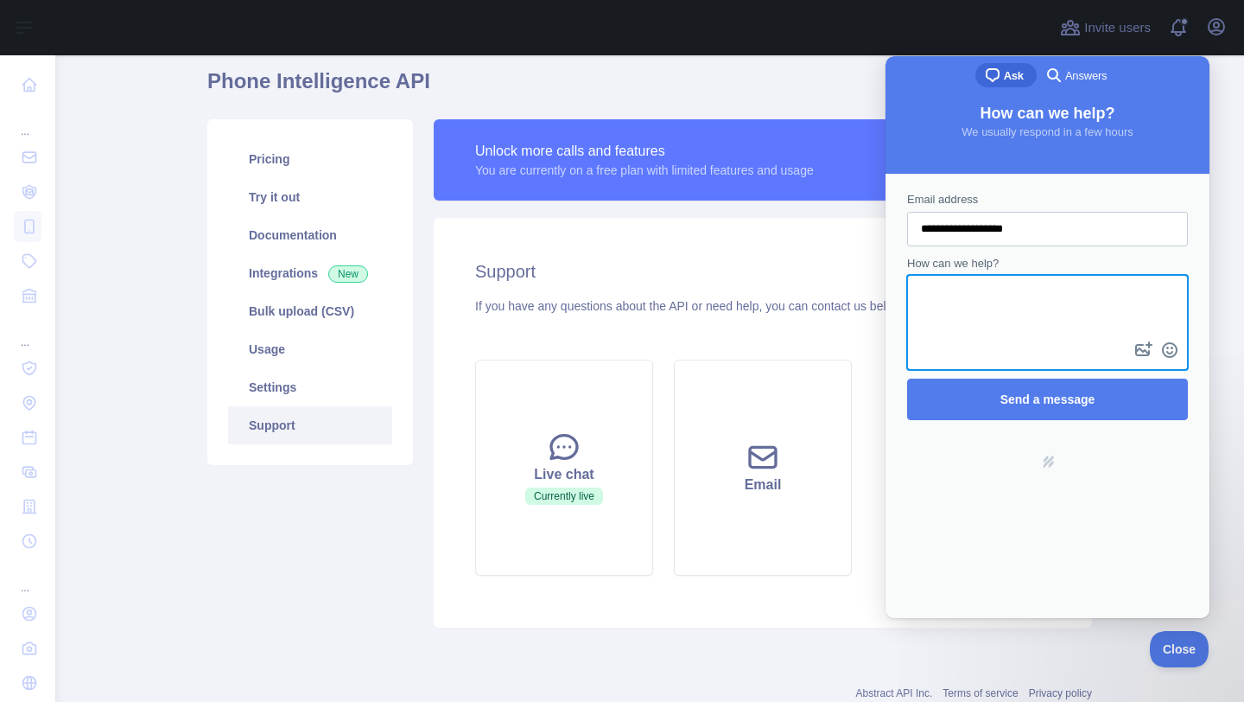
click at [938, 286] on textarea "How can we help?" at bounding box center [1047, 307] width 277 height 61
type textarea "**********"
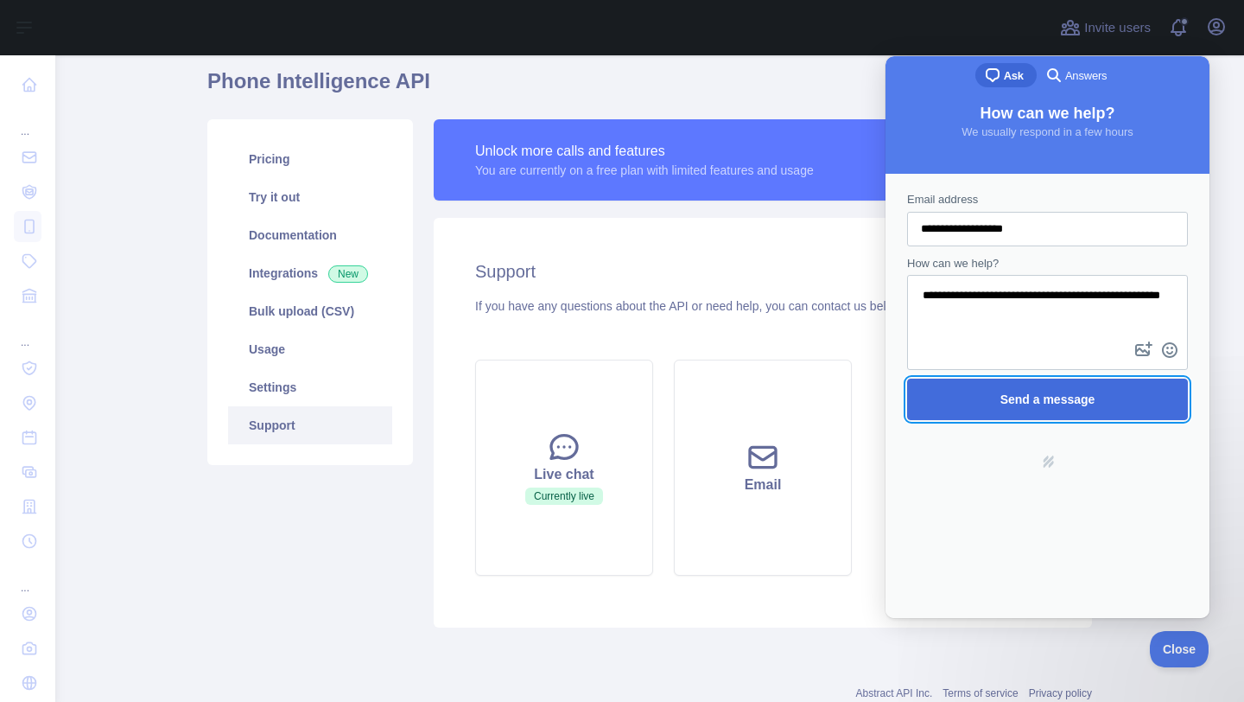
click at [968, 418] on span "Send a message" at bounding box center [1047, 399] width 243 height 40
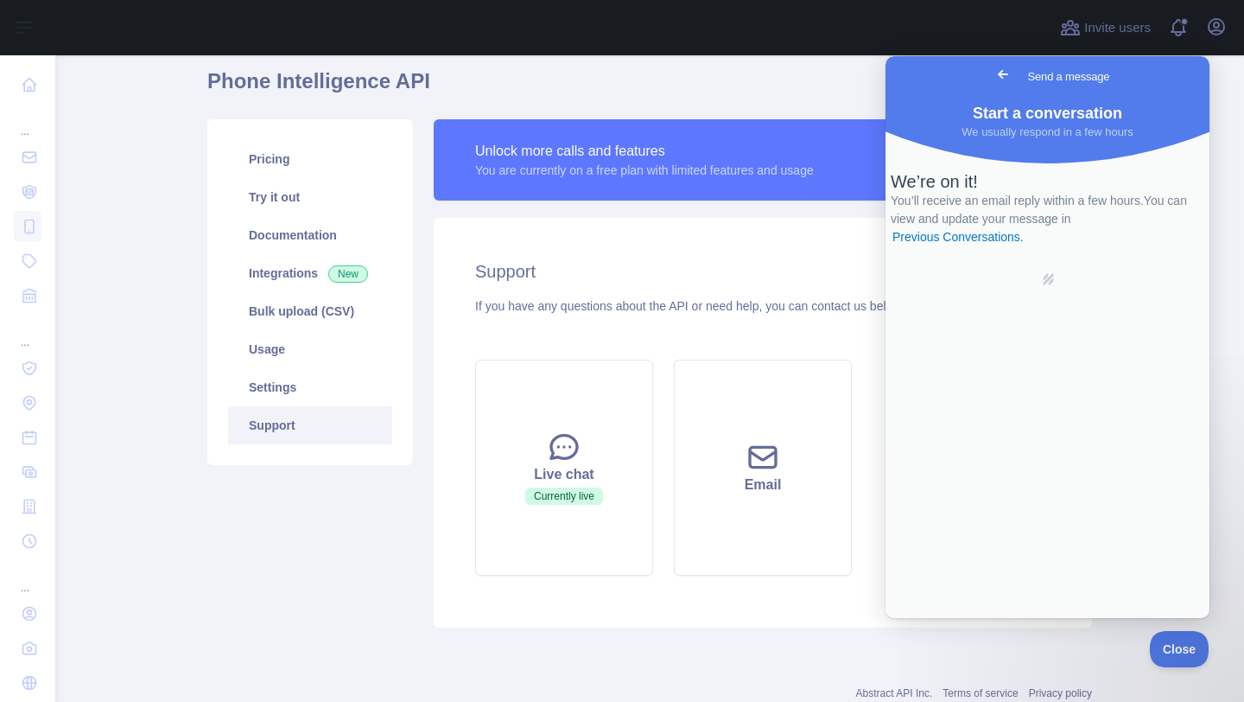
click at [993, 79] on span "Go back" at bounding box center [1003, 74] width 21 height 21
